Goal: Feedback & Contribution: Leave review/rating

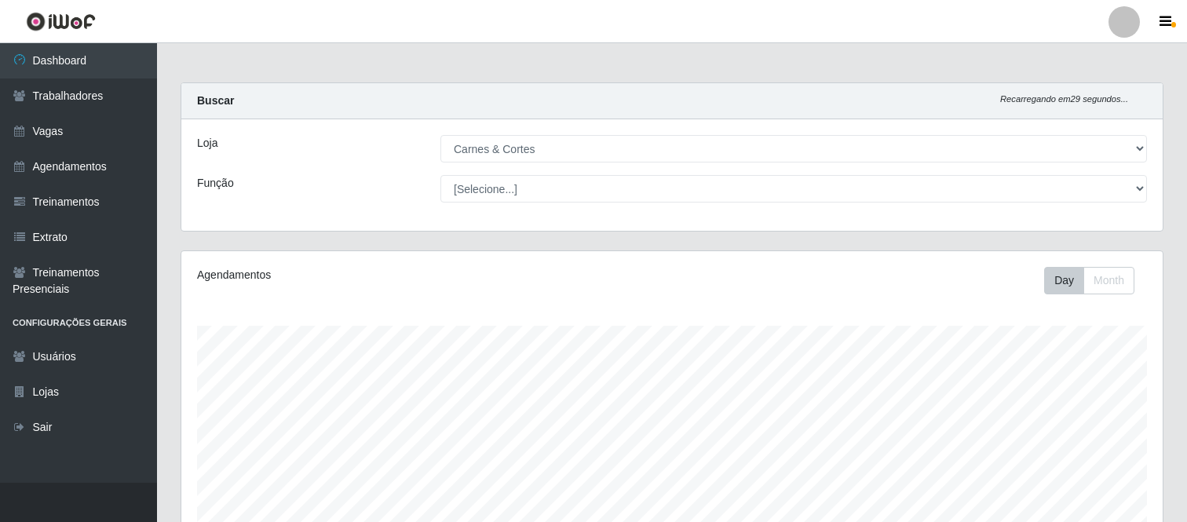
select select "433"
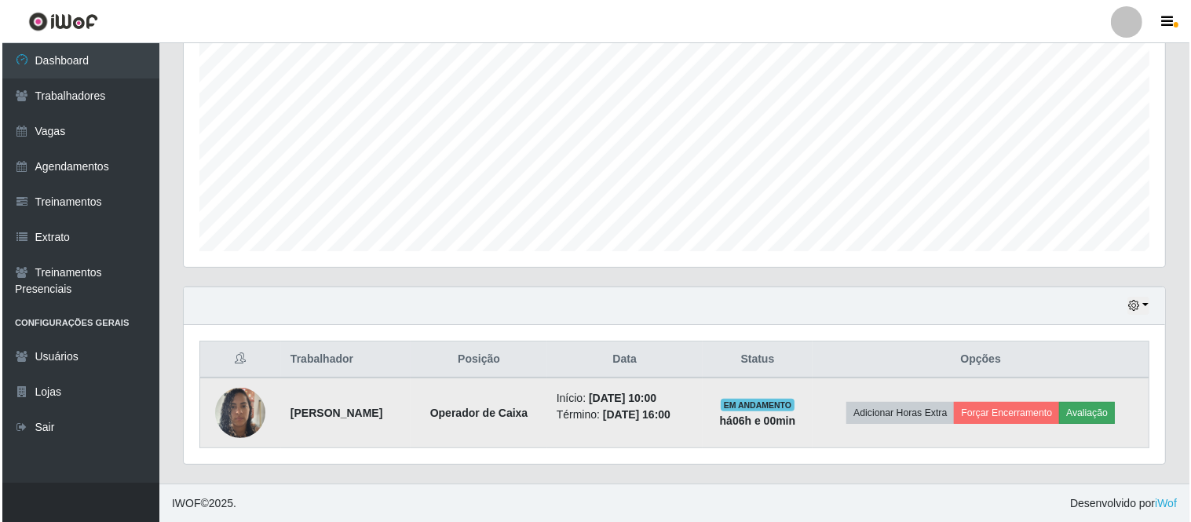
scroll to position [325, 981]
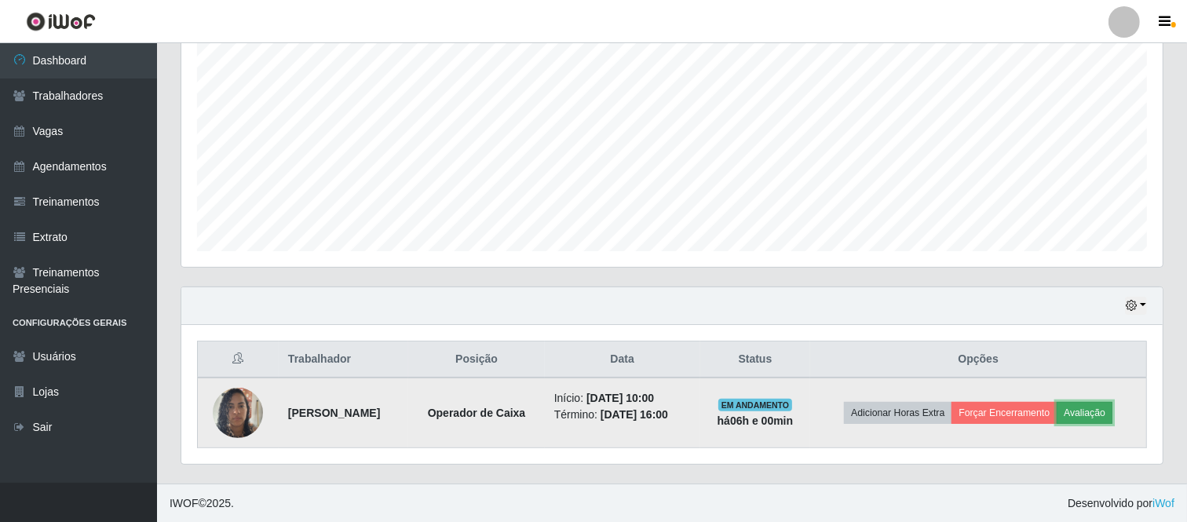
click at [1107, 411] on button "Avaliação" at bounding box center [1084, 413] width 56 height 22
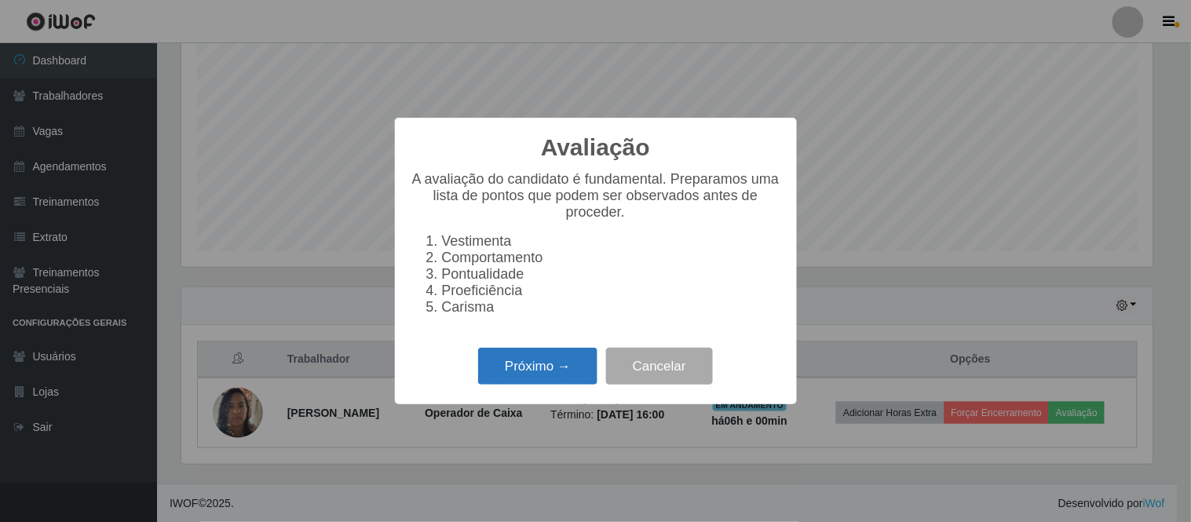
click at [560, 361] on button "Próximo →" at bounding box center [537, 366] width 119 height 37
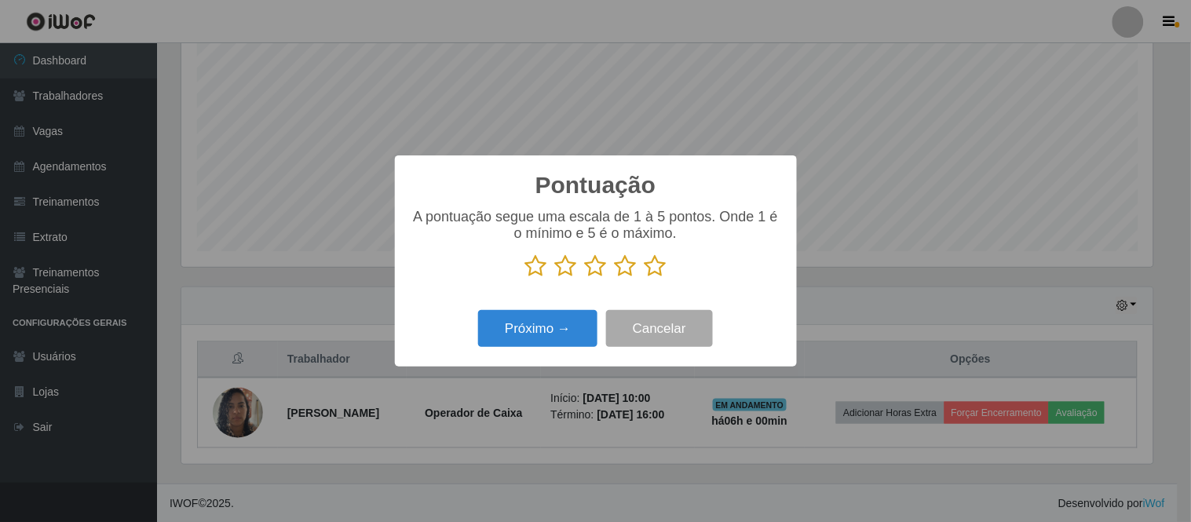
drag, startPoint x: 658, startPoint y: 268, endPoint x: 639, endPoint y: 283, distance: 24.0
click at [658, 267] on icon at bounding box center [655, 266] width 22 height 24
click at [644, 278] on input "radio" at bounding box center [644, 278] width 0 height 0
click at [568, 330] on button "Próximo →" at bounding box center [537, 328] width 119 height 37
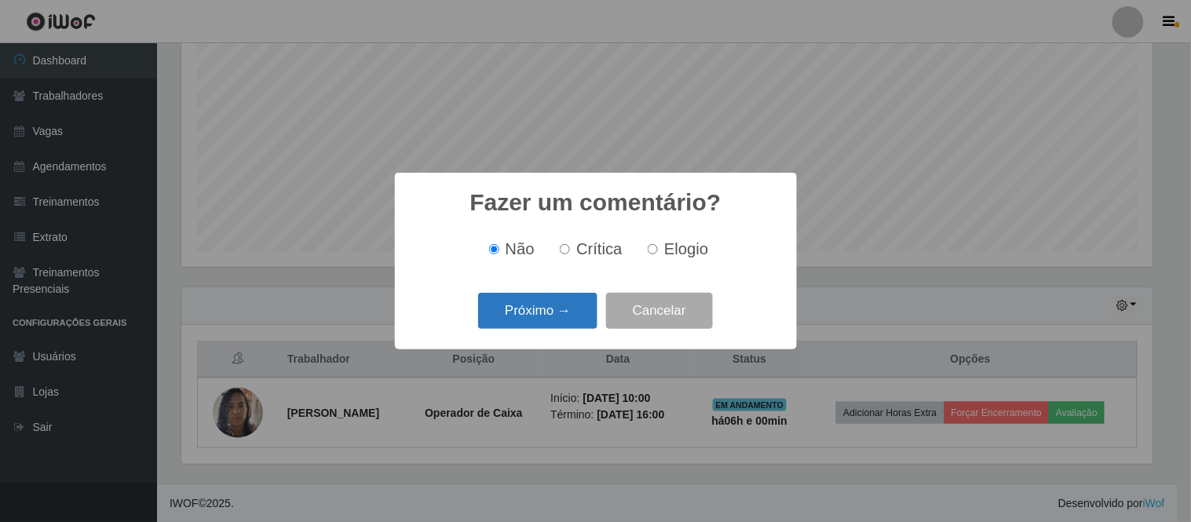
click at [563, 316] on button "Próximo →" at bounding box center [537, 311] width 119 height 37
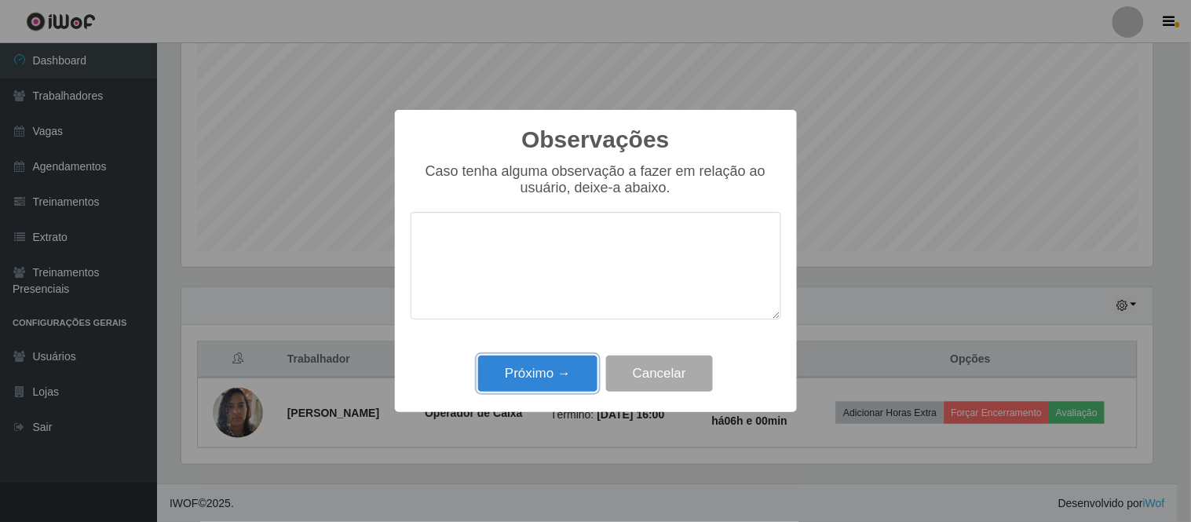
drag, startPoint x: 567, startPoint y: 373, endPoint x: 706, endPoint y: 374, distance: 138.9
click at [571, 374] on button "Próximo →" at bounding box center [537, 374] width 119 height 37
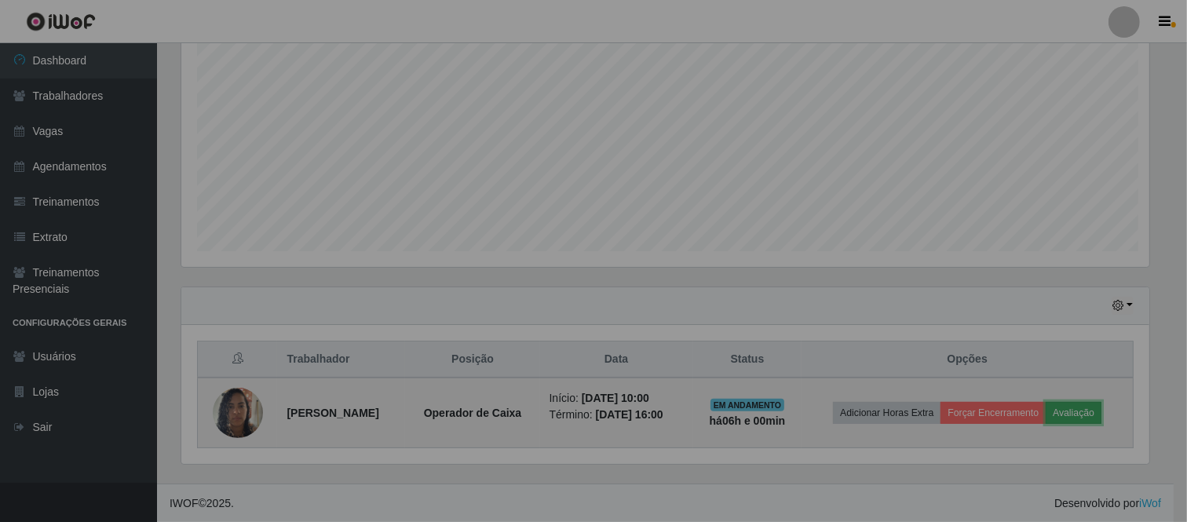
scroll to position [325, 981]
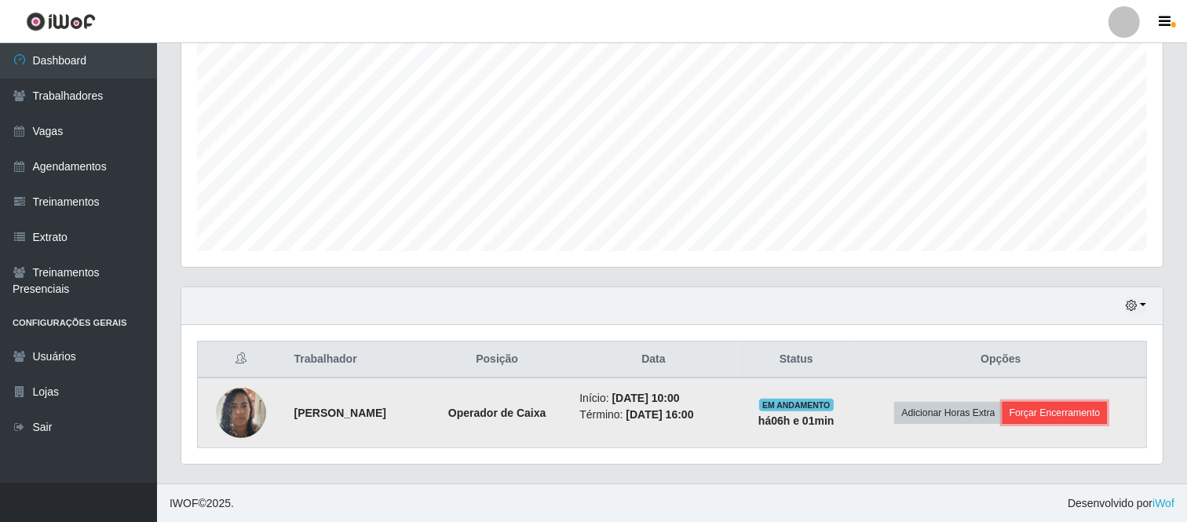
click at [1045, 409] on button "Forçar Encerramento" at bounding box center [1054, 413] width 105 height 22
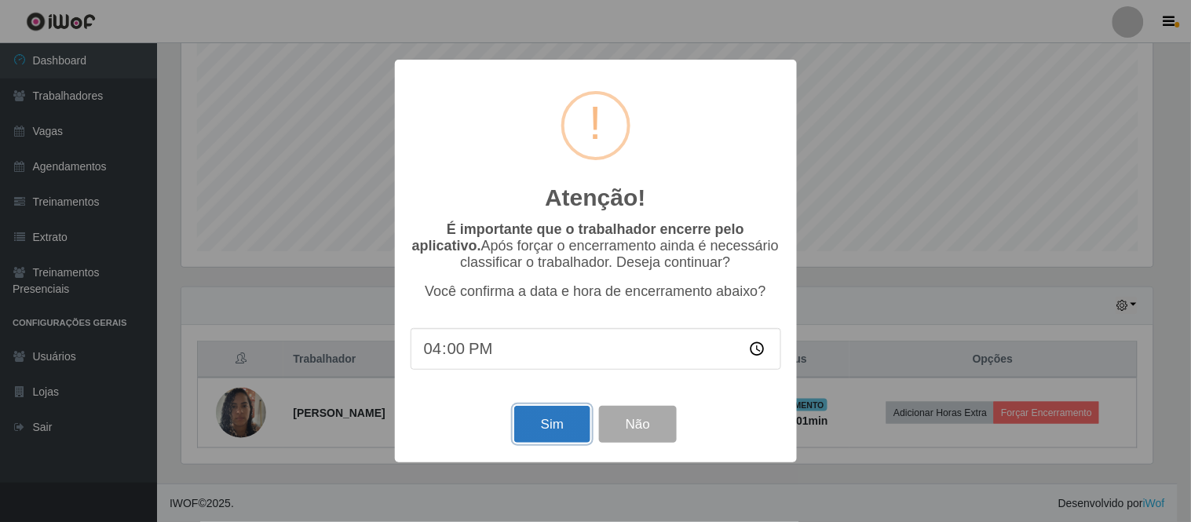
click at [566, 422] on button "Sim" at bounding box center [552, 424] width 76 height 37
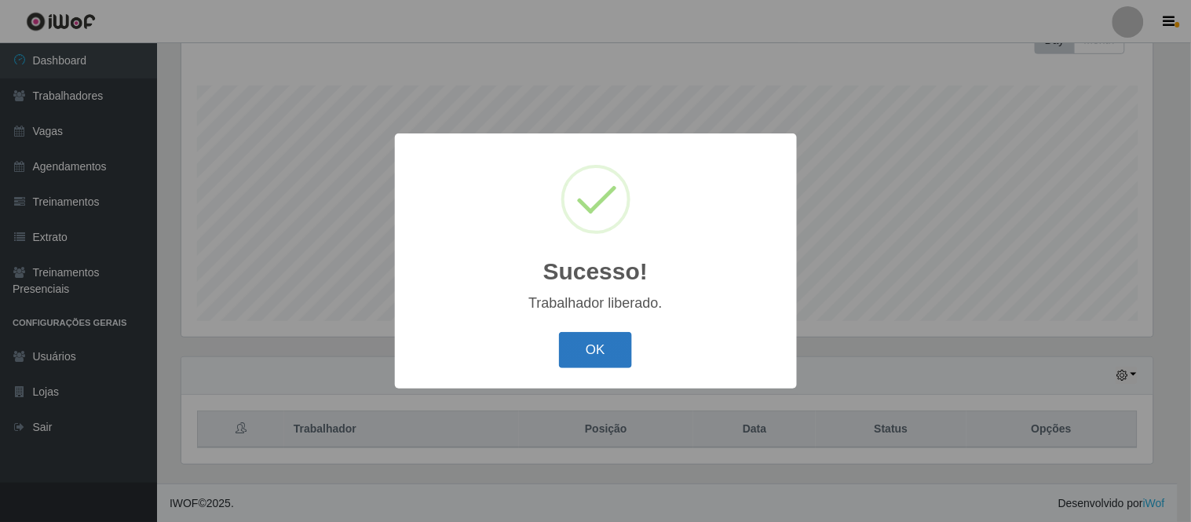
click at [594, 334] on button "OK" at bounding box center [595, 350] width 73 height 37
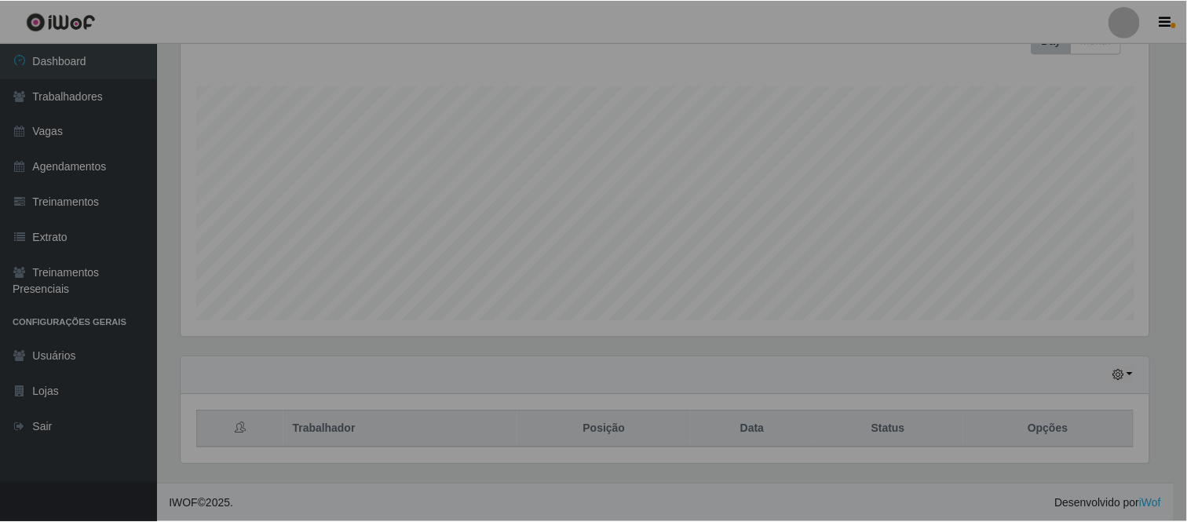
scroll to position [325, 981]
